Goal: Transaction & Acquisition: Purchase product/service

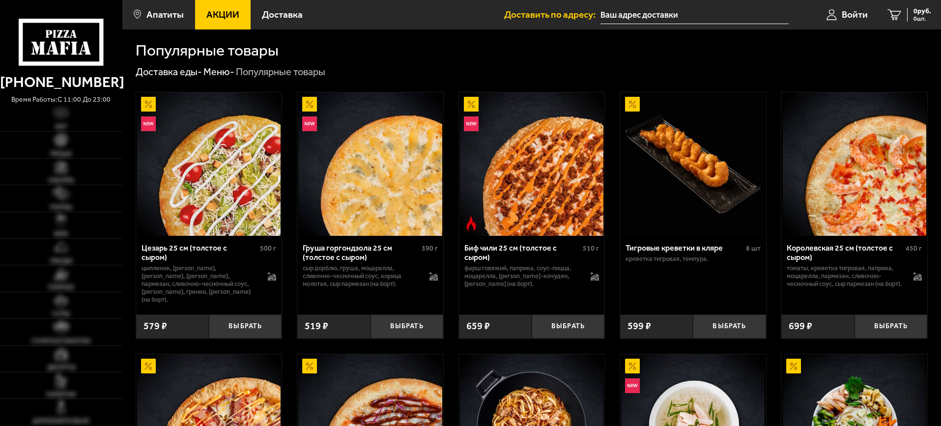
click at [216, 17] on span "Акции" at bounding box center [222, 14] width 33 height 9
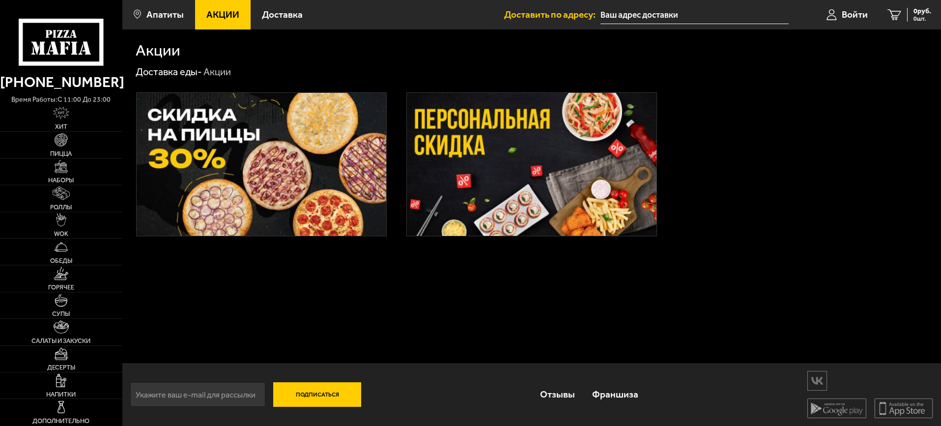
click at [245, 143] on img at bounding box center [262, 164] width 250 height 143
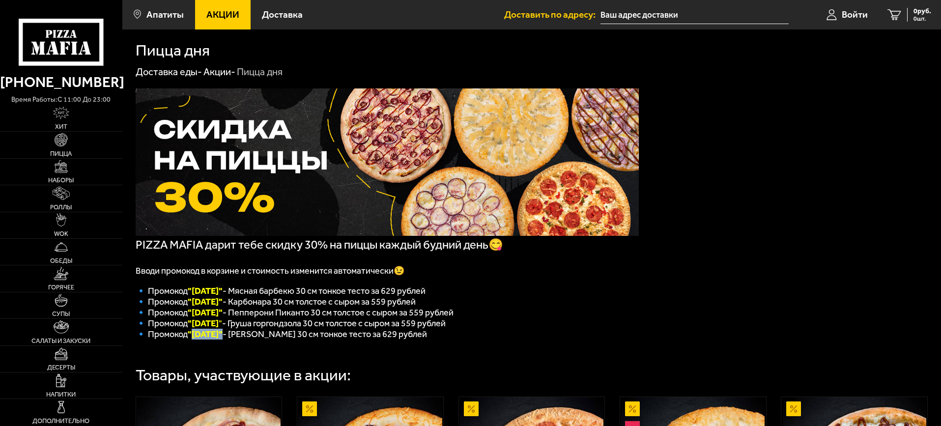
drag, startPoint x: 192, startPoint y: 340, endPoint x: 227, endPoint y: 344, distance: 35.1
click at [223, 340] on font ""Пятница"" at bounding box center [205, 334] width 35 height 11
copy font "Пятница"
click at [729, 266] on div "PIZZA MAFIA дарит тебе скидку 30% на пиццы каждый будний день😋 Вводи промокод в…" at bounding box center [531, 378] width 819 height 599
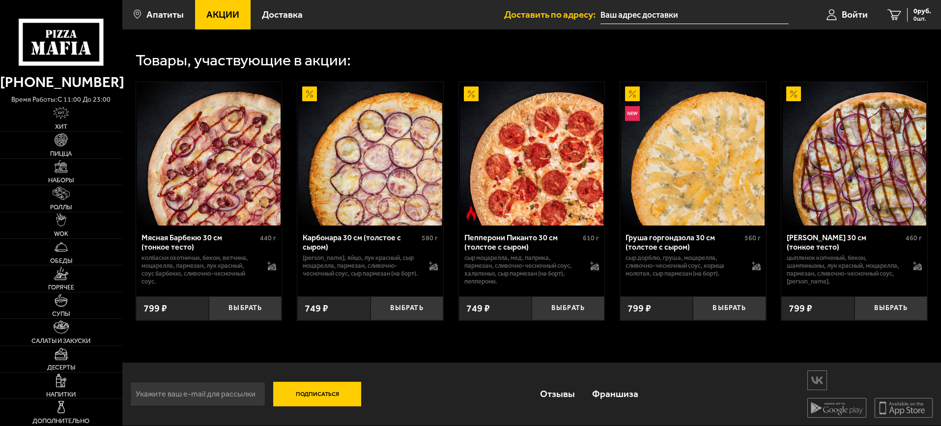
scroll to position [324, 0]
click at [54, 146] on link "Пицца" at bounding box center [61, 145] width 122 height 26
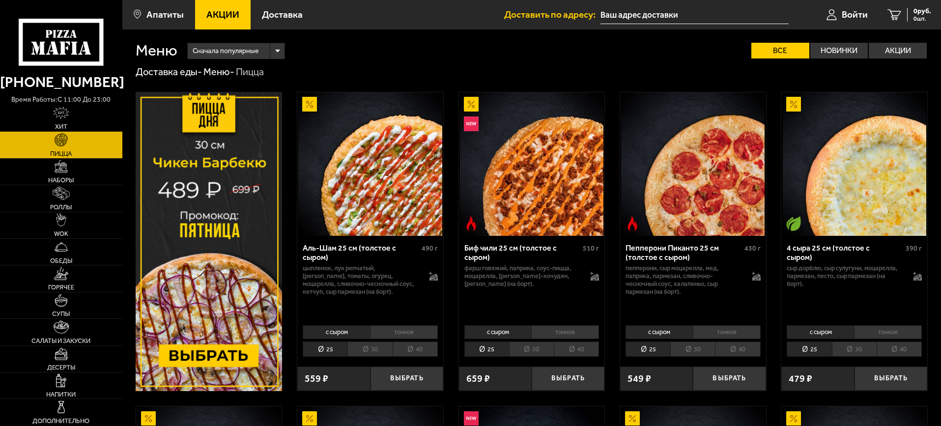
click at [229, 351] on img at bounding box center [209, 241] width 147 height 299
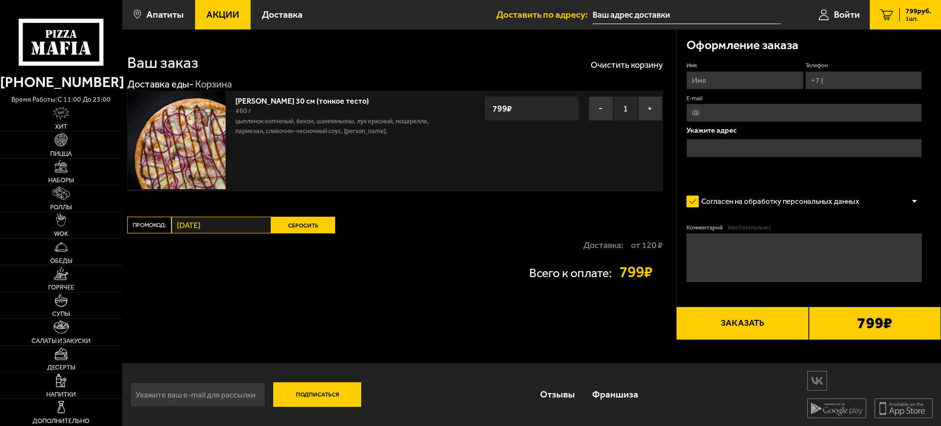
click at [61, 63] on use at bounding box center [61, 42] width 85 height 47
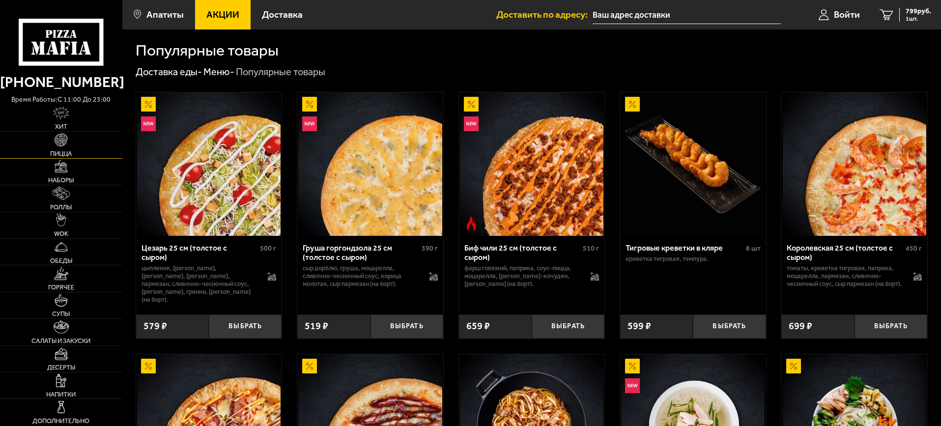
click at [62, 148] on link "Пицца" at bounding box center [61, 145] width 122 height 26
